Goal: Information Seeking & Learning: Learn about a topic

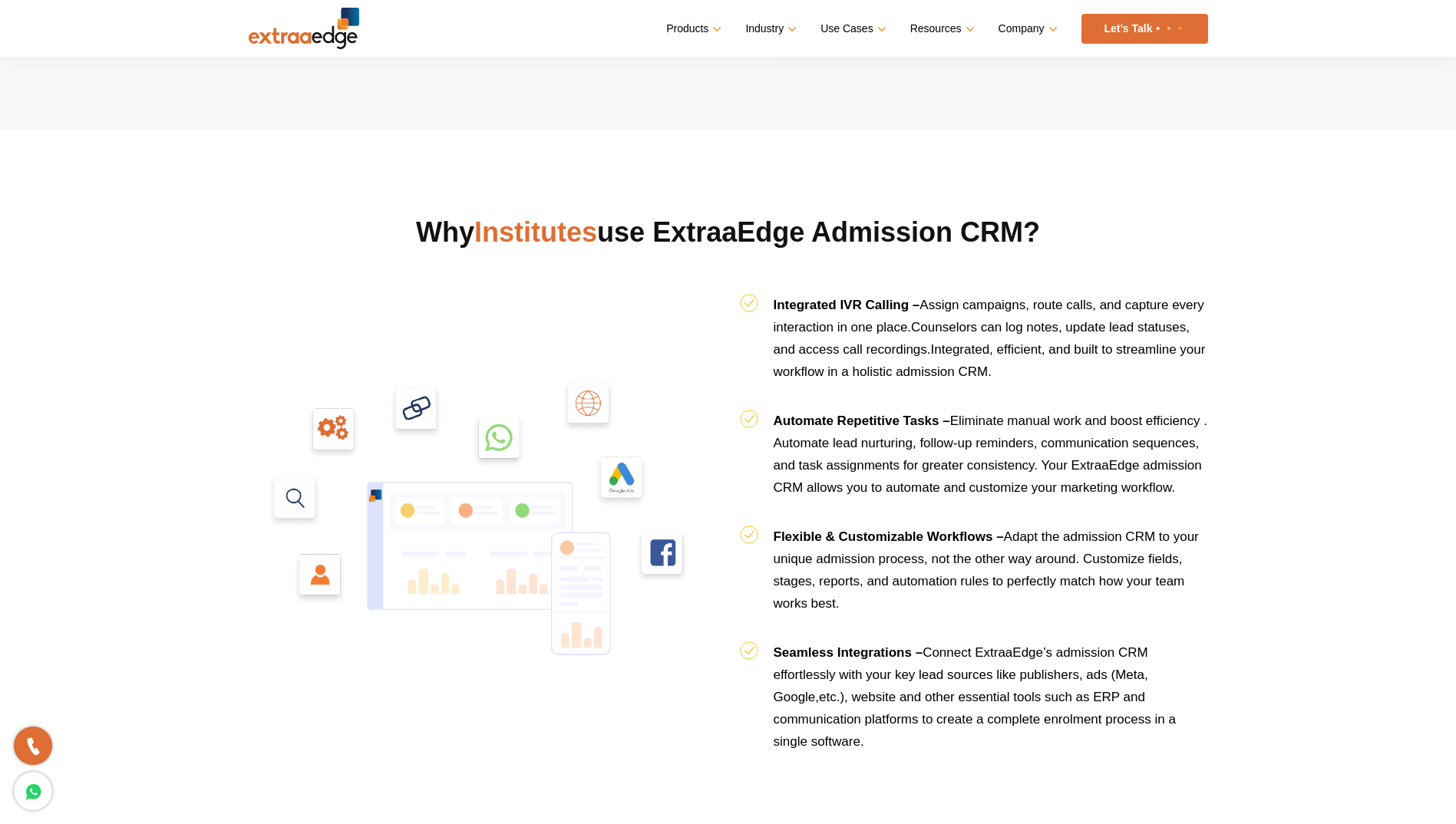
scroll to position [1457, 0]
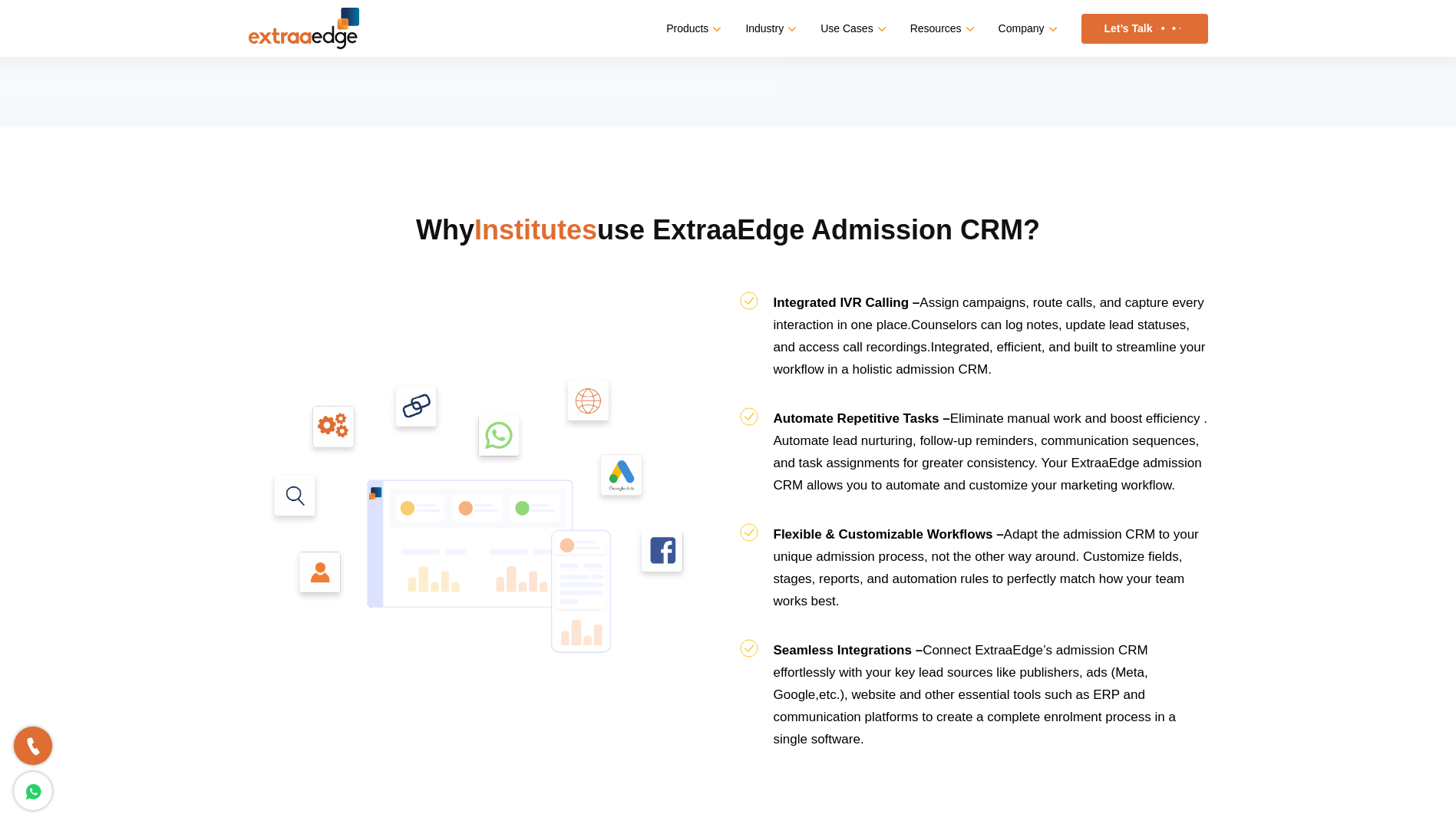
click at [620, 489] on img at bounding box center [482, 520] width 468 height 468
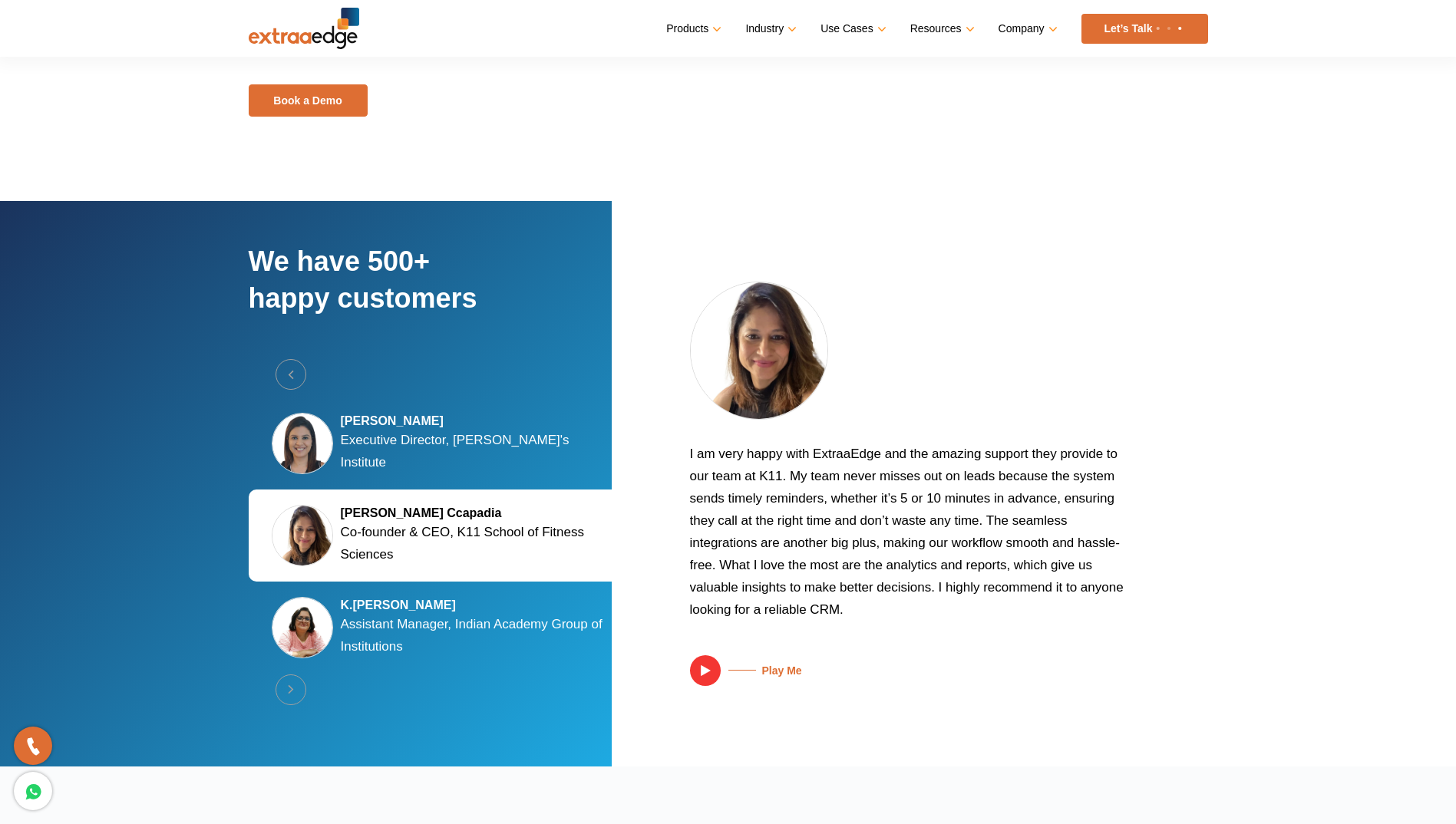
scroll to position [2684, 0]
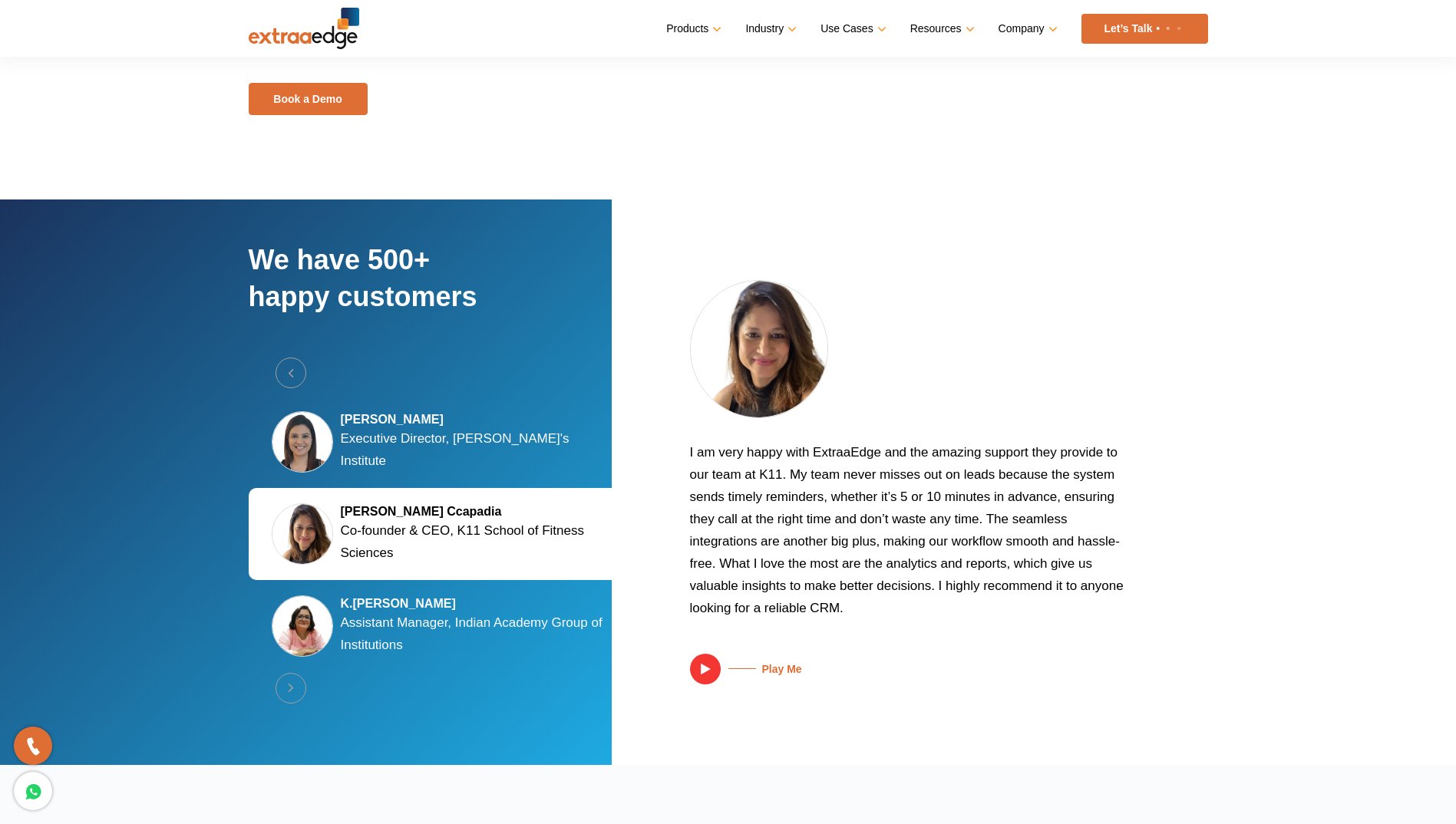
click at [508, 427] on h5 "[PERSON_NAME]" at bounding box center [479, 419] width 276 height 15
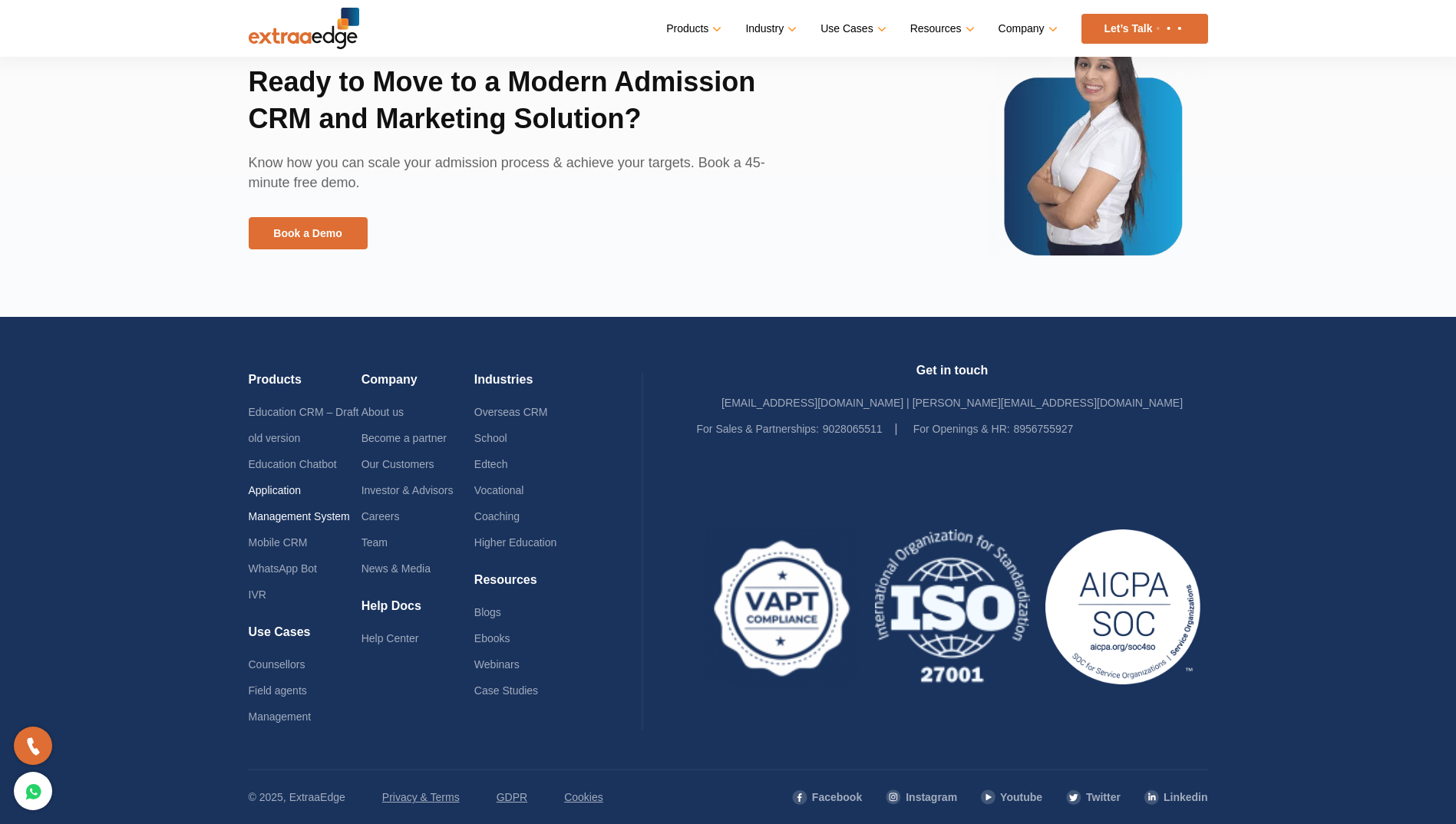
scroll to position [3528, 0]
click at [298, 517] on link "Application Management System" at bounding box center [299, 502] width 101 height 38
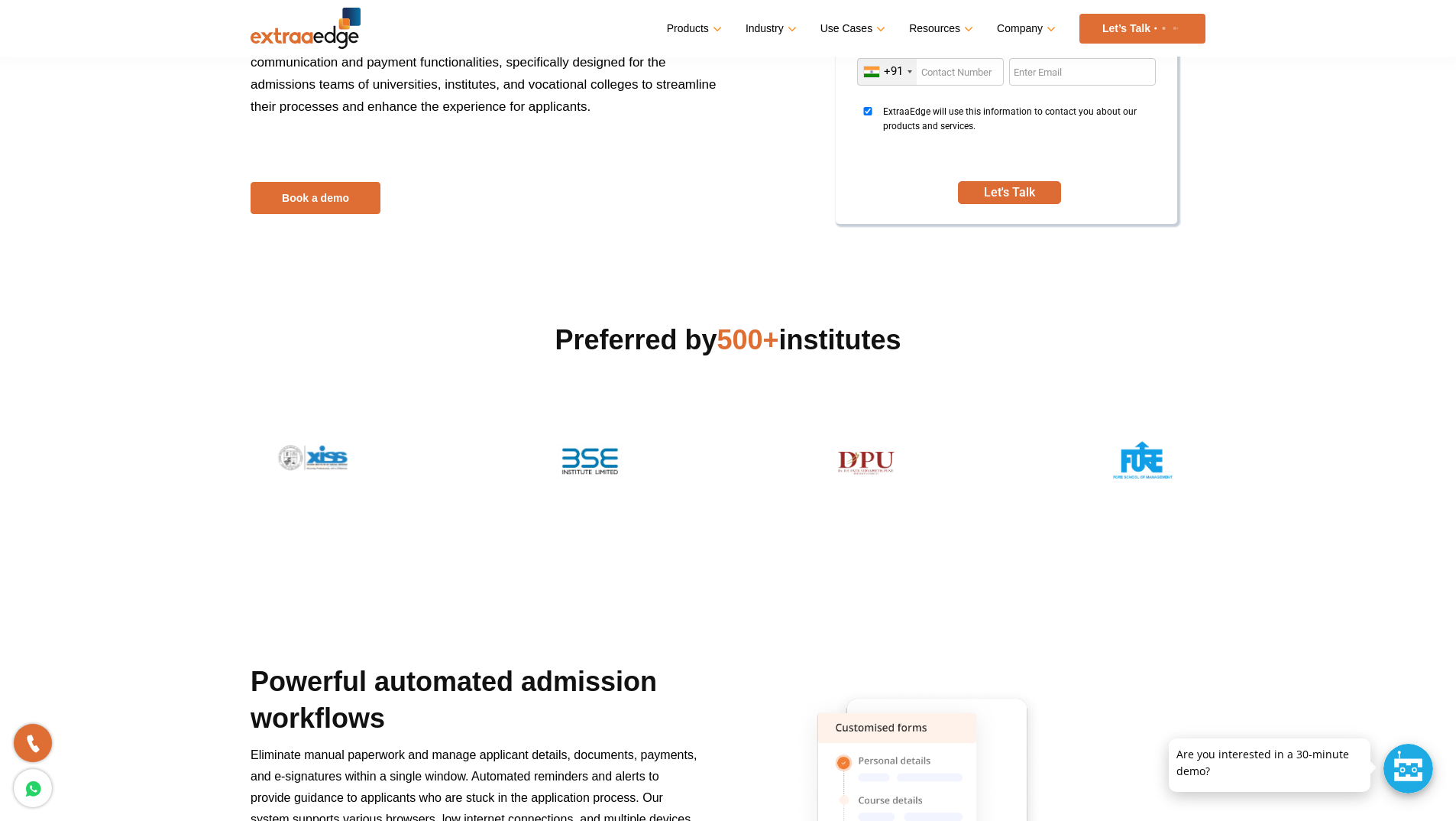
scroll to position [229, 0]
